Goal: Information Seeking & Learning: Check status

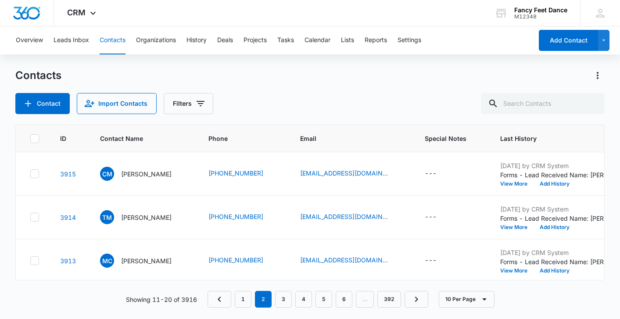
scroll to position [306, 3]
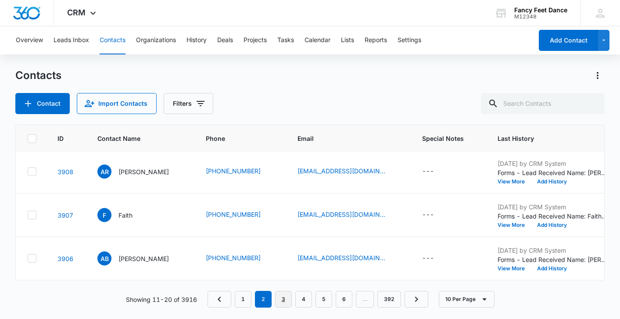
click at [282, 300] on link "3" at bounding box center [283, 299] width 17 height 17
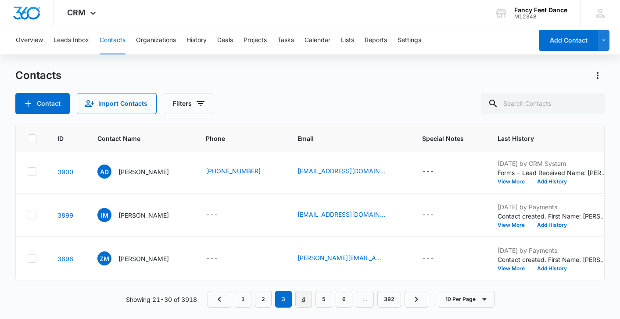
click at [306, 299] on link "4" at bounding box center [303, 299] width 17 height 17
click at [325, 306] on link "5" at bounding box center [324, 299] width 17 height 17
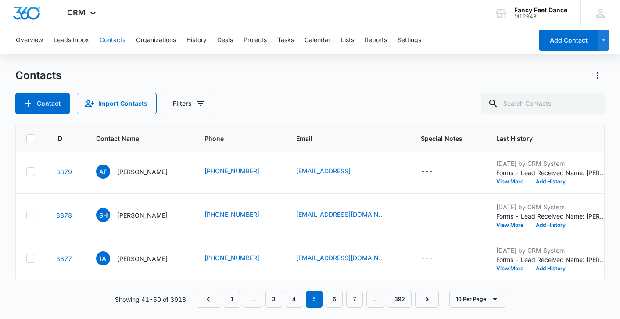
scroll to position [0, 4]
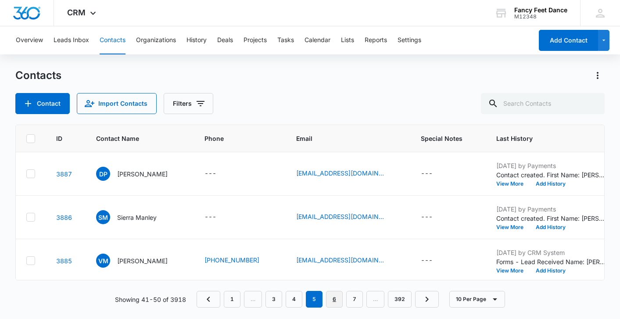
click at [333, 297] on link "6" at bounding box center [334, 299] width 17 height 17
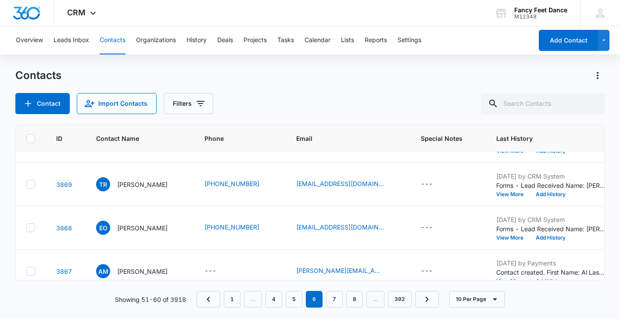
scroll to position [306, 4]
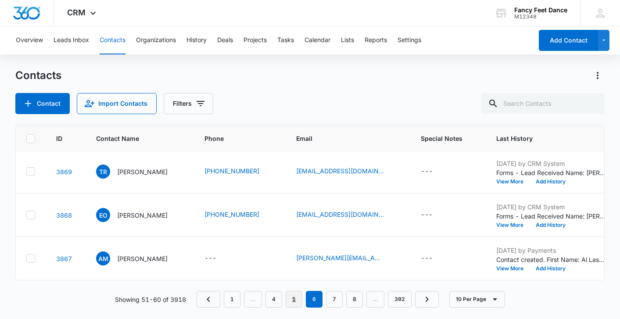
click at [294, 298] on link "5" at bounding box center [294, 299] width 17 height 17
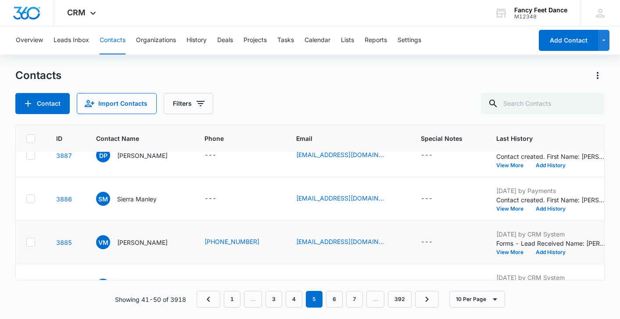
scroll to position [0, 4]
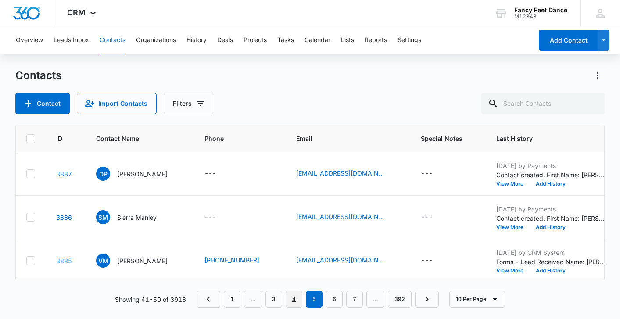
click at [291, 302] on link "4" at bounding box center [294, 299] width 17 height 17
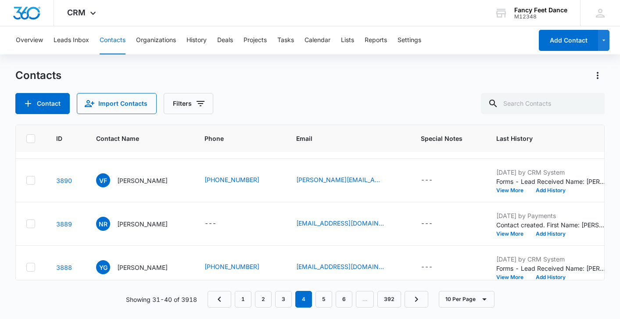
scroll to position [306, 4]
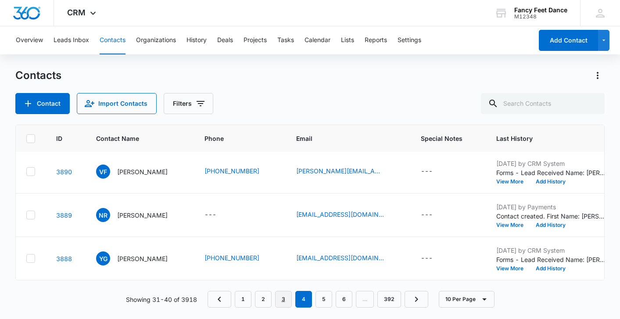
click at [283, 301] on link "3" at bounding box center [283, 299] width 17 height 17
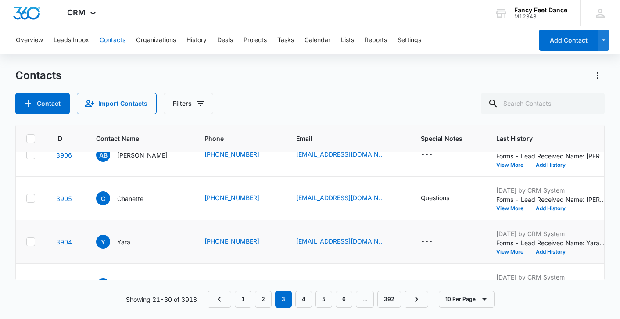
scroll to position [0, 4]
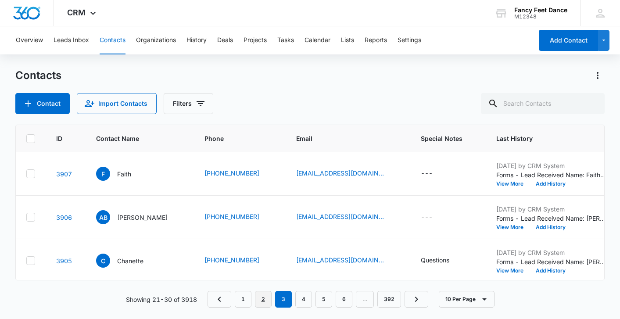
click at [259, 300] on link "2" at bounding box center [263, 299] width 17 height 17
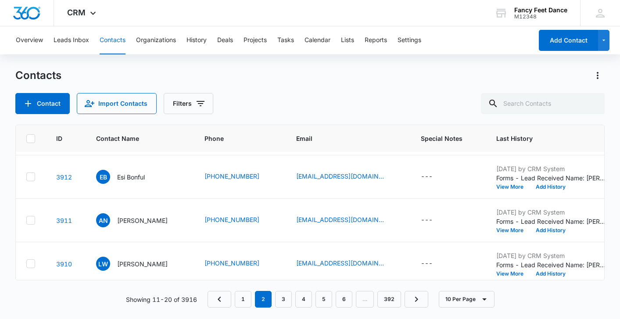
scroll to position [214, 4]
click at [510, 188] on button "View More" at bounding box center [512, 186] width 33 height 5
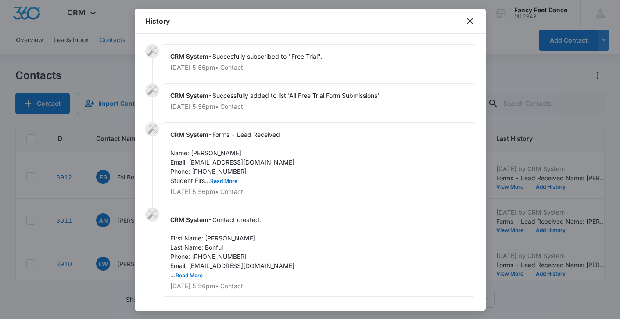
click at [232, 186] on div "CRM System - Forms - Lead Received Name: [PERSON_NAME] Email: [EMAIL_ADDRESS][D…" at bounding box center [319, 162] width 312 height 80
click at [232, 183] on button "Read More" at bounding box center [223, 181] width 27 height 5
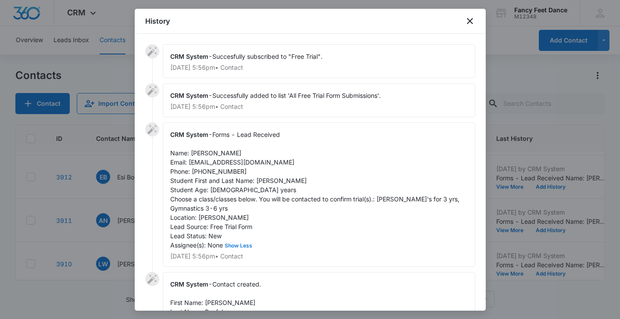
click at [223, 243] on button "Show Less" at bounding box center [238, 245] width 31 height 5
